Goal: Task Accomplishment & Management: Manage account settings

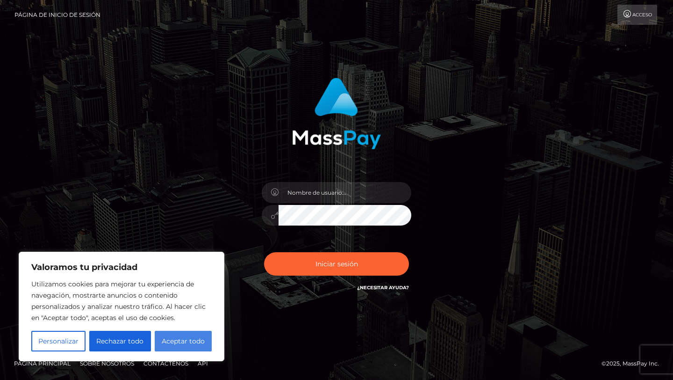
click at [173, 340] on font "Aceptar todo" at bounding box center [183, 341] width 43 height 8
checkbox input "true"
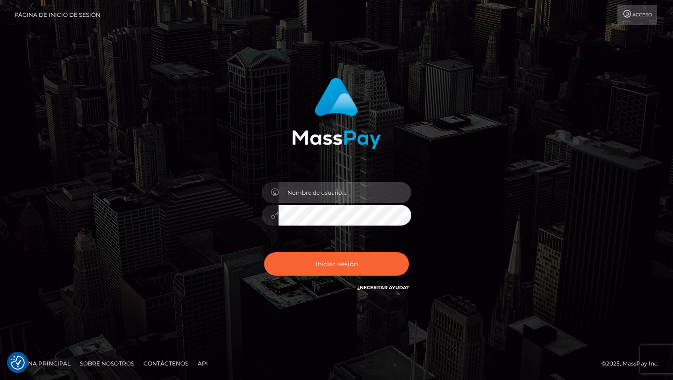
click at [303, 189] on input "text" at bounding box center [345, 192] width 133 height 21
type input "[EMAIL_ADDRESS][DOMAIN_NAME]"
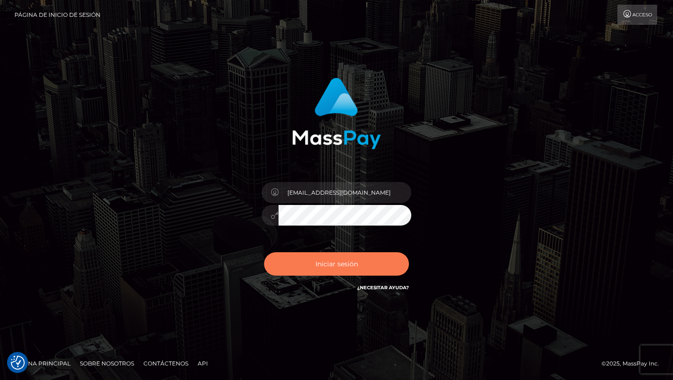
click at [338, 257] on button "Iniciar sesión" at bounding box center [336, 263] width 145 height 23
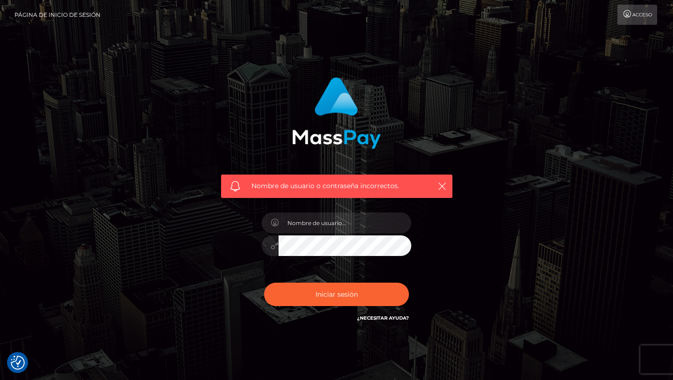
click at [435, 119] on div "Nombre de usuario o contraseña incorrectos." at bounding box center [336, 134] width 245 height 128
click at [314, 221] on input "text" at bounding box center [345, 222] width 133 height 21
type input "[EMAIL_ADDRESS][DOMAIN_NAME]"
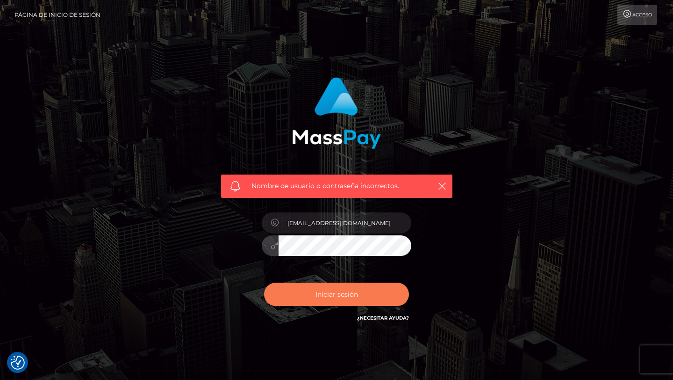
click at [270, 293] on button "Iniciar sesión" at bounding box center [336, 293] width 145 height 23
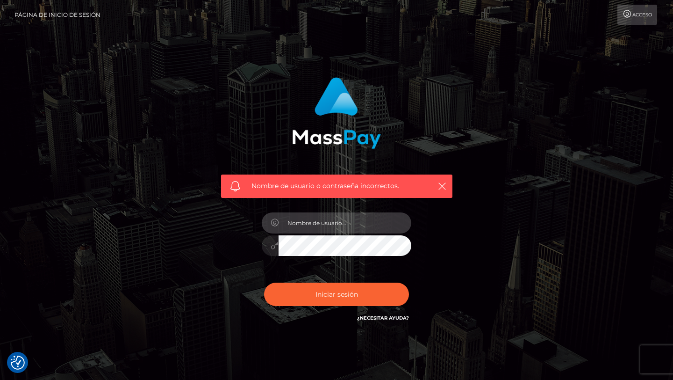
click at [331, 222] on input "text" at bounding box center [345, 222] width 133 height 21
type input "[EMAIL_ADDRESS][DOMAIN_NAME]"
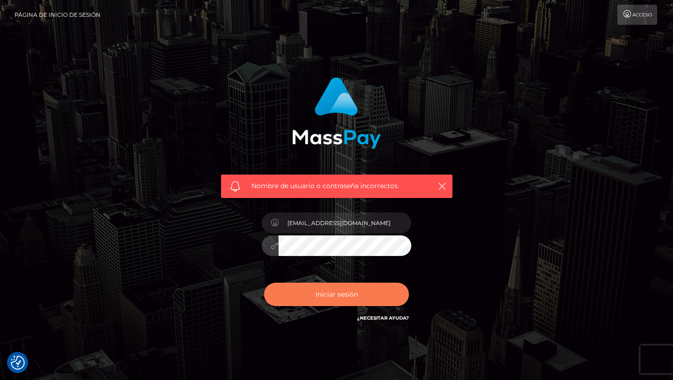
click at [305, 303] on button "Iniciar sesión" at bounding box center [336, 293] width 145 height 23
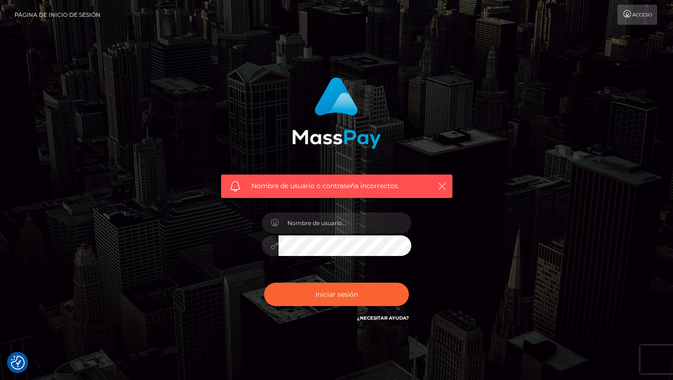
click at [444, 189] on icon "button" at bounding box center [442, 185] width 9 height 9
click at [319, 224] on input "text" at bounding box center [345, 222] width 133 height 21
paste input "[EMAIL_ADDRESS][DOMAIN_NAME]"
type input "[EMAIL_ADDRESS][DOMAIN_NAME]"
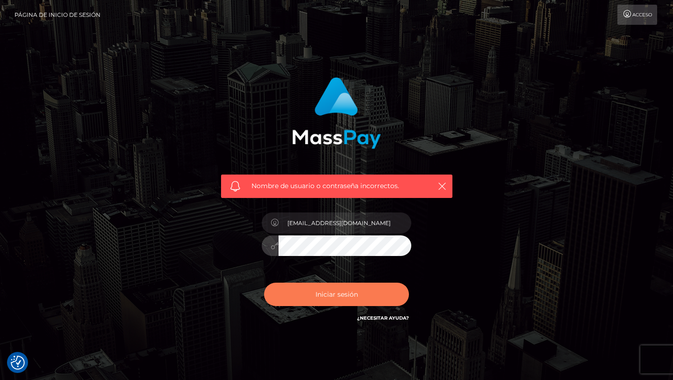
click at [304, 292] on button "Iniciar sesión" at bounding box center [336, 293] width 145 height 23
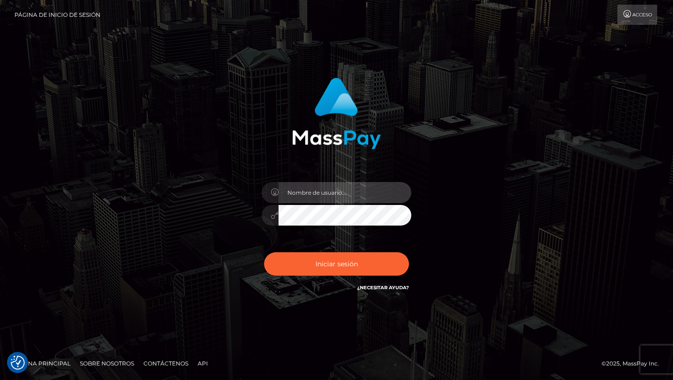
click at [307, 193] on input "text" at bounding box center [345, 192] width 133 height 21
type input "[EMAIL_ADDRESS][DOMAIN_NAME]"
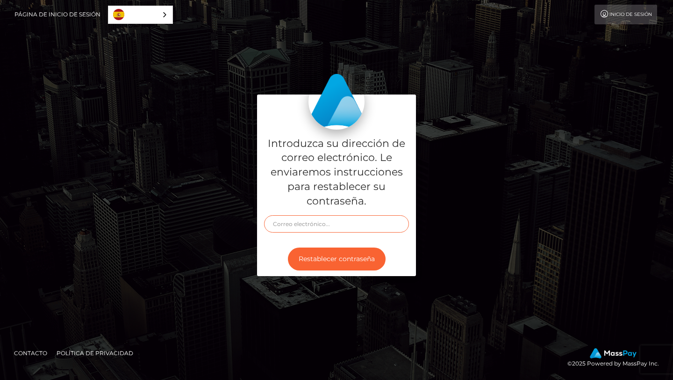
click at [300, 222] on input "text" at bounding box center [336, 223] width 145 height 17
type input "[EMAIL_ADDRESS][DOMAIN_NAME]"
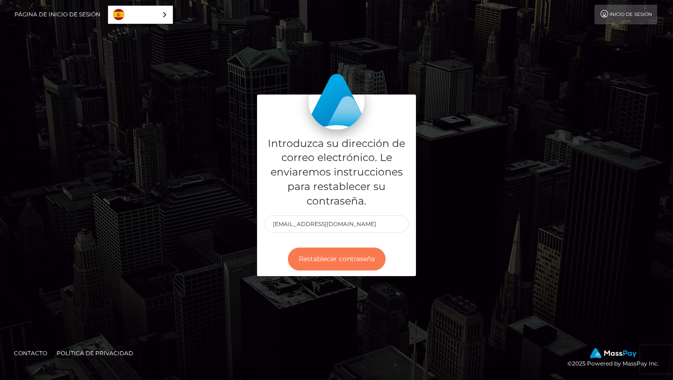
click at [340, 262] on button "Restablecer contraseña" at bounding box center [337, 258] width 98 height 23
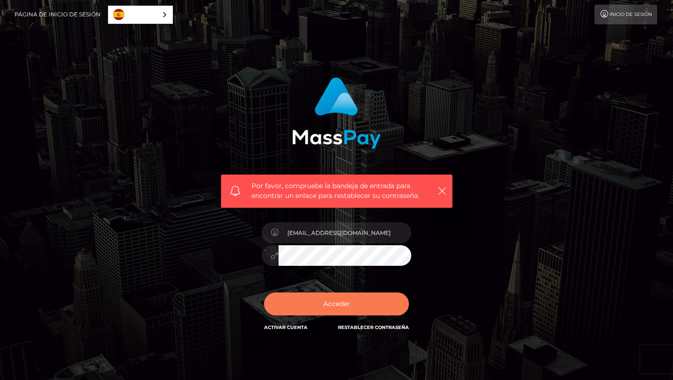
click at [297, 307] on button "Acceder" at bounding box center [336, 303] width 145 height 23
